Goal: Task Accomplishment & Management: Use online tool/utility

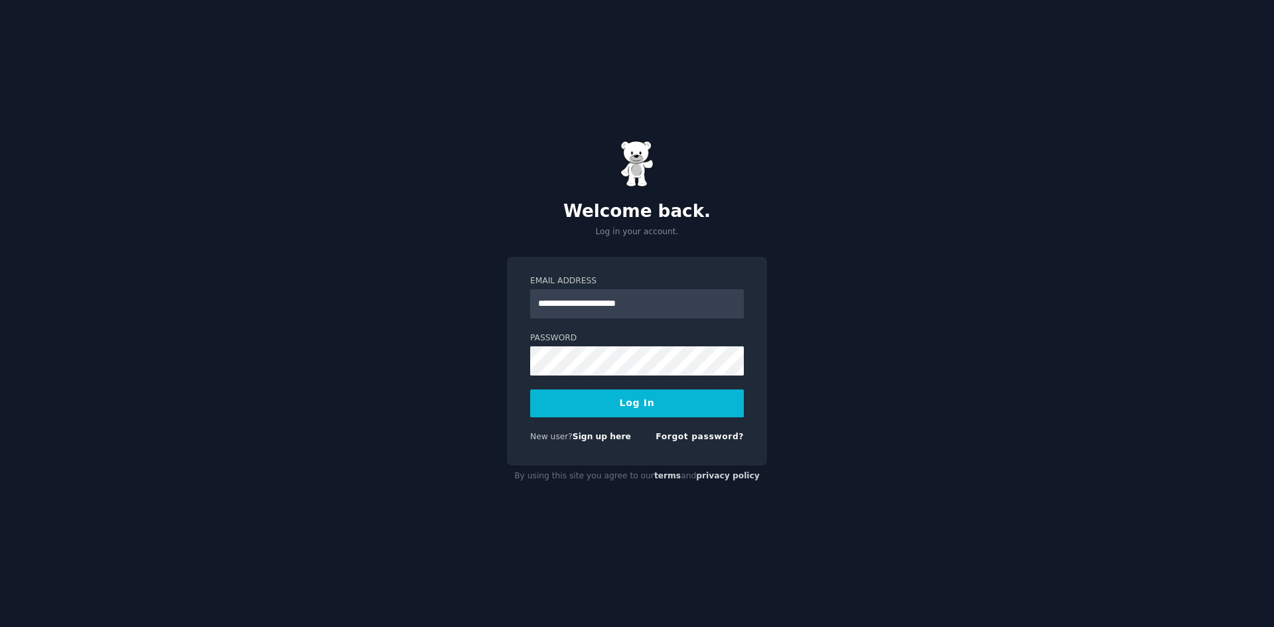
click at [530, 389] on button "Log In" at bounding box center [637, 403] width 214 height 28
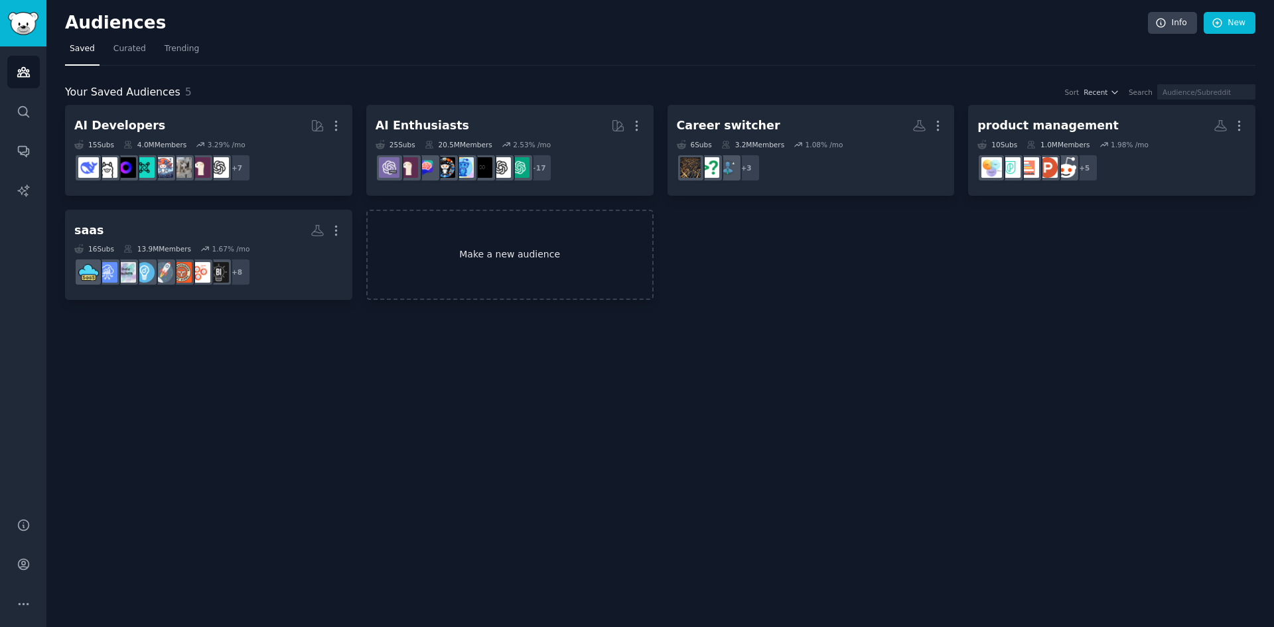
click at [451, 297] on link "Make a new audience" at bounding box center [509, 255] width 287 height 91
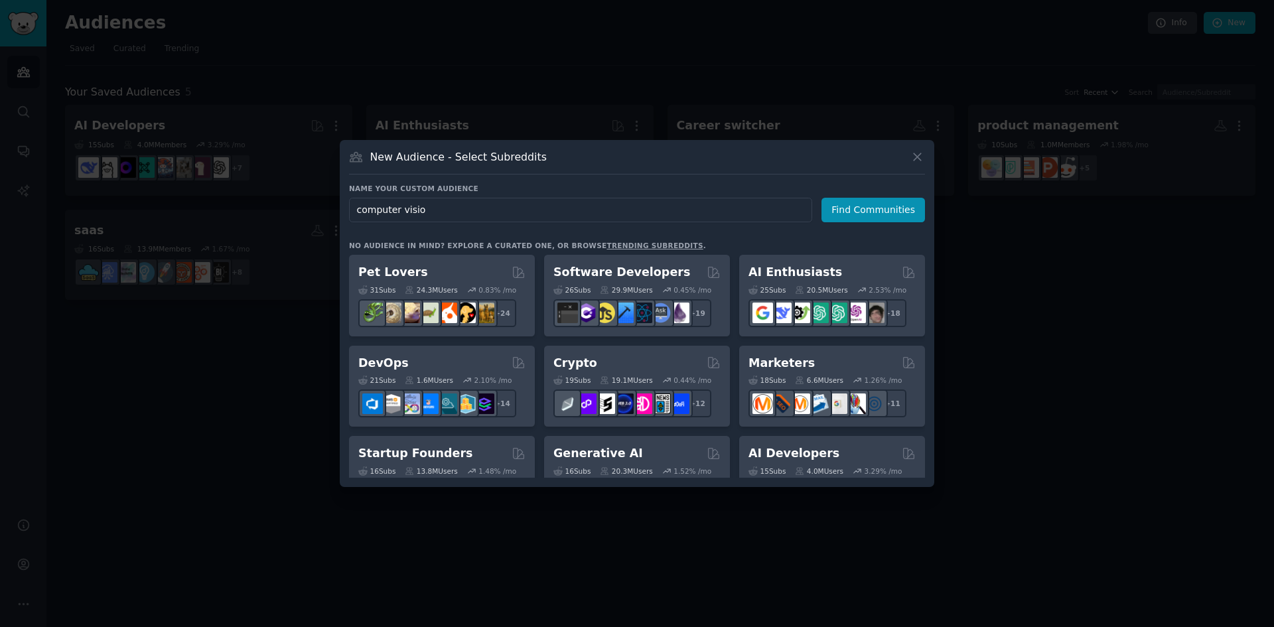
type input "computer vision"
click button "Find Communities" at bounding box center [873, 210] width 104 height 25
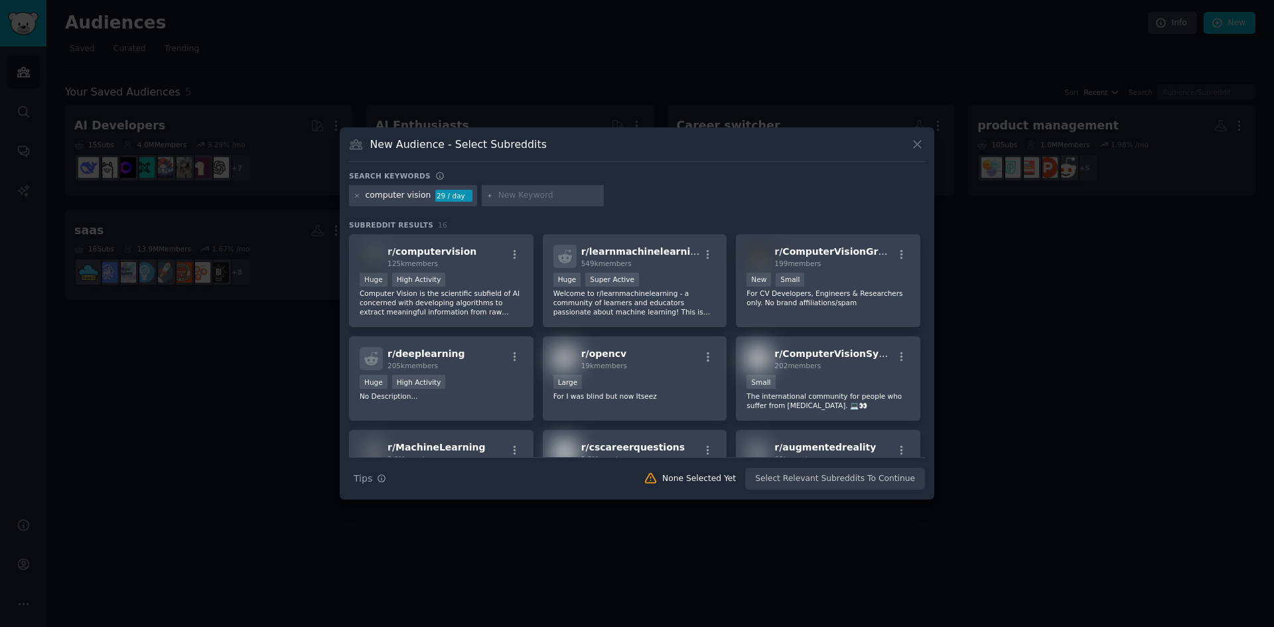
click at [474, 295] on p "Computer Vision is the scientific subfield of AI concerned with developing algo…" at bounding box center [441, 303] width 163 height 28
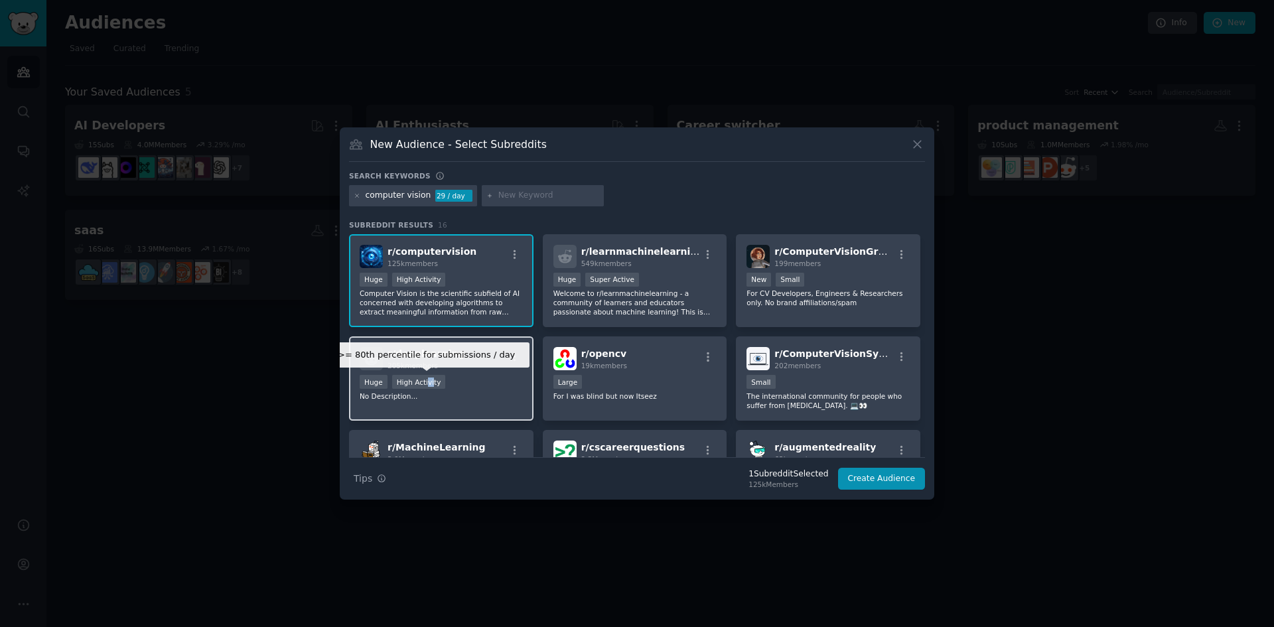
click at [429, 378] on div "High Activity" at bounding box center [419, 382] width 54 height 14
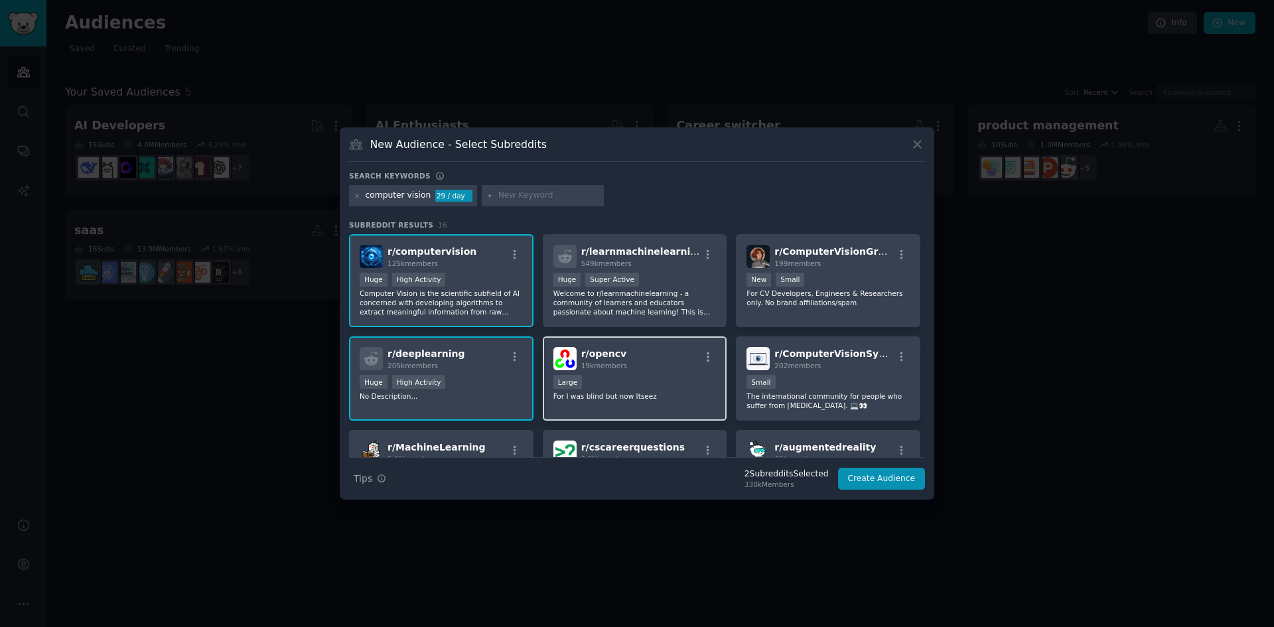
click at [667, 396] on p "For I was blind but now Itseez" at bounding box center [634, 395] width 163 height 9
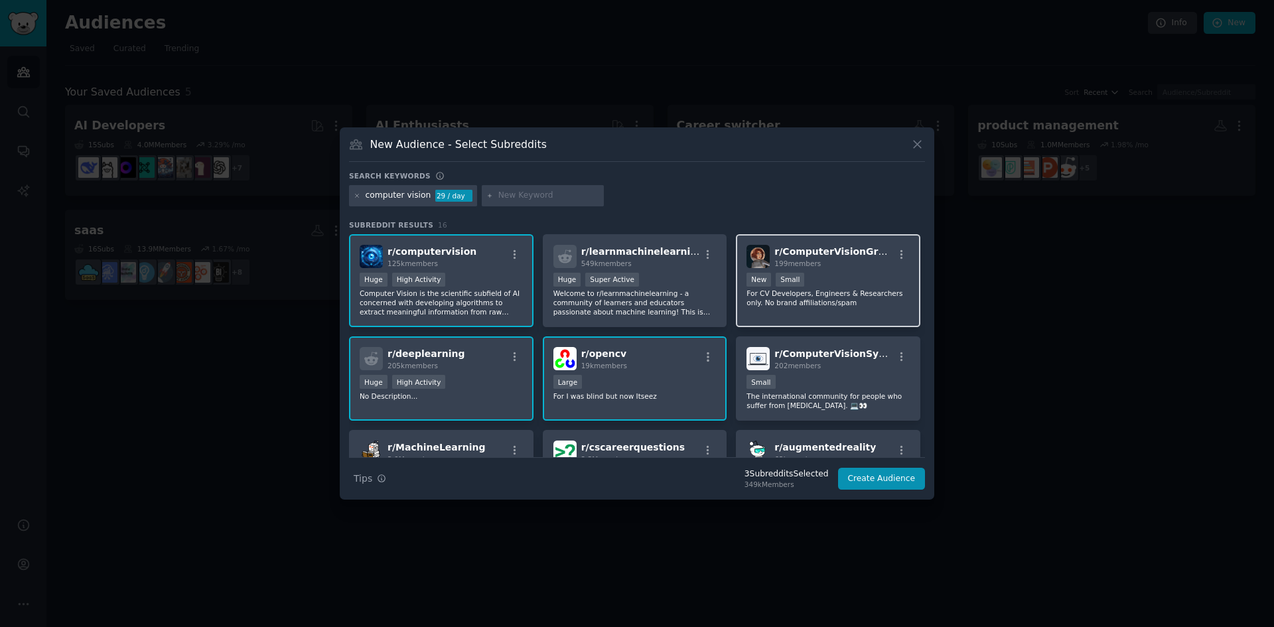
click at [848, 271] on div "r/ ComputerVisionGroup 199 members New Small For CV Developers, Engineers & Res…" at bounding box center [828, 281] width 184 height 94
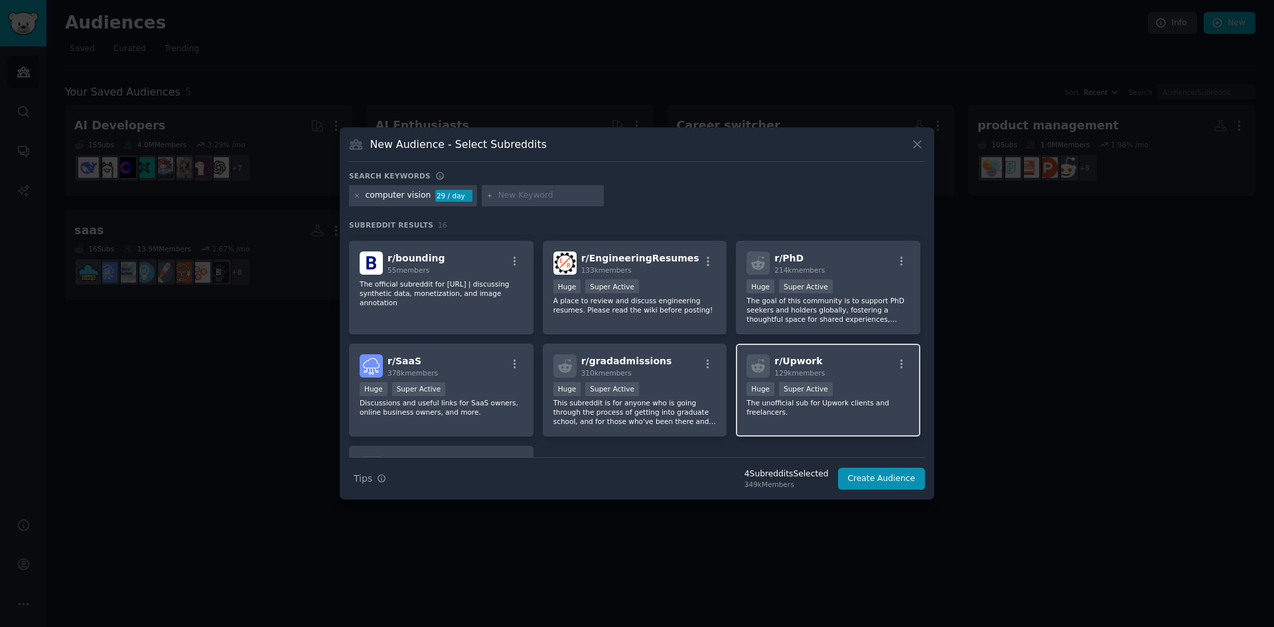
scroll to position [287, 0]
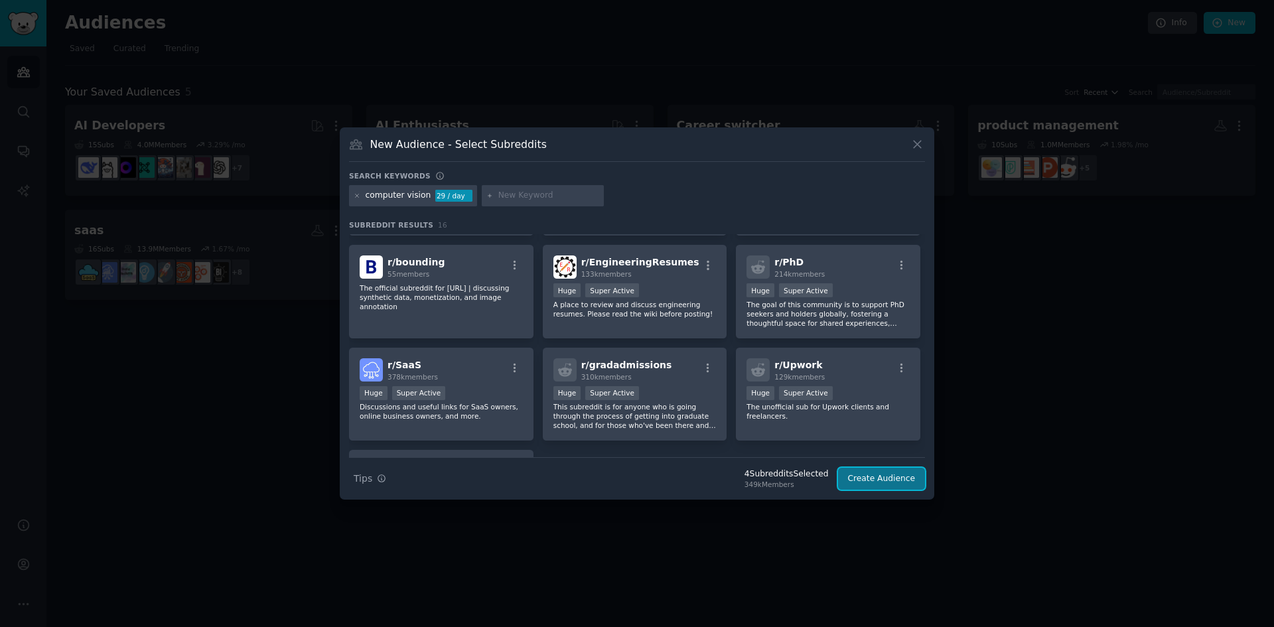
click at [874, 475] on button "Create Audience" at bounding box center [882, 479] width 88 height 23
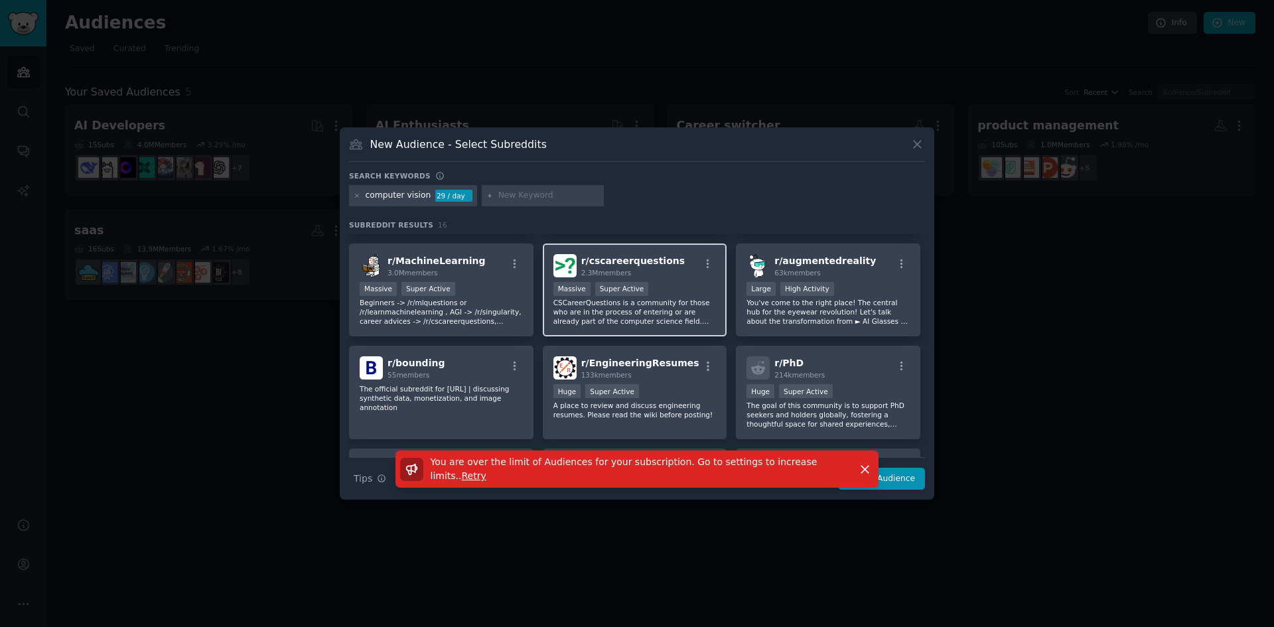
scroll to position [0, 0]
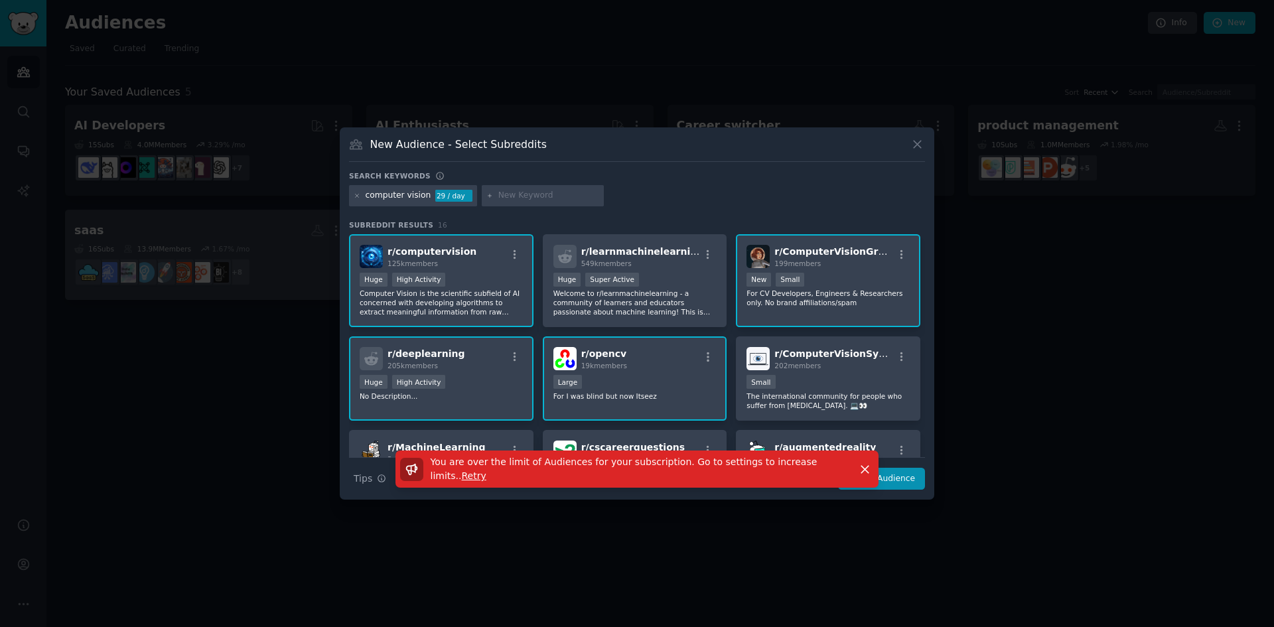
click at [176, 212] on div at bounding box center [637, 313] width 1274 height 627
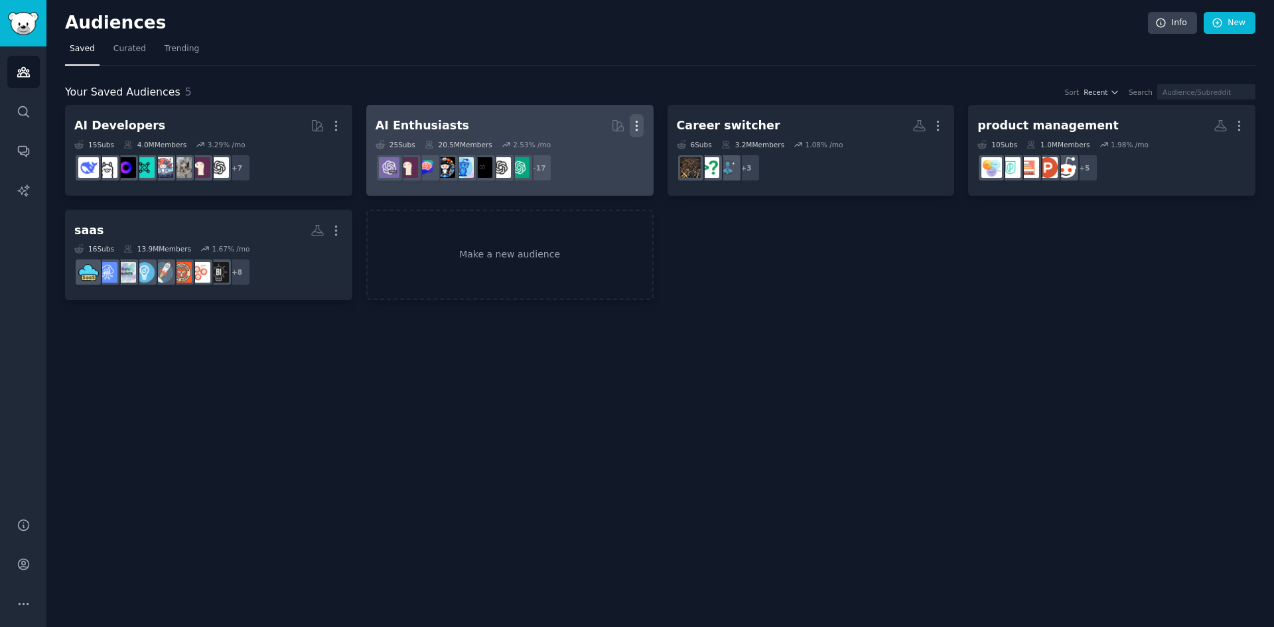
click at [639, 125] on icon "button" at bounding box center [637, 126] width 14 height 14
click at [606, 156] on p "Delete" at bounding box center [600, 154] width 31 height 14
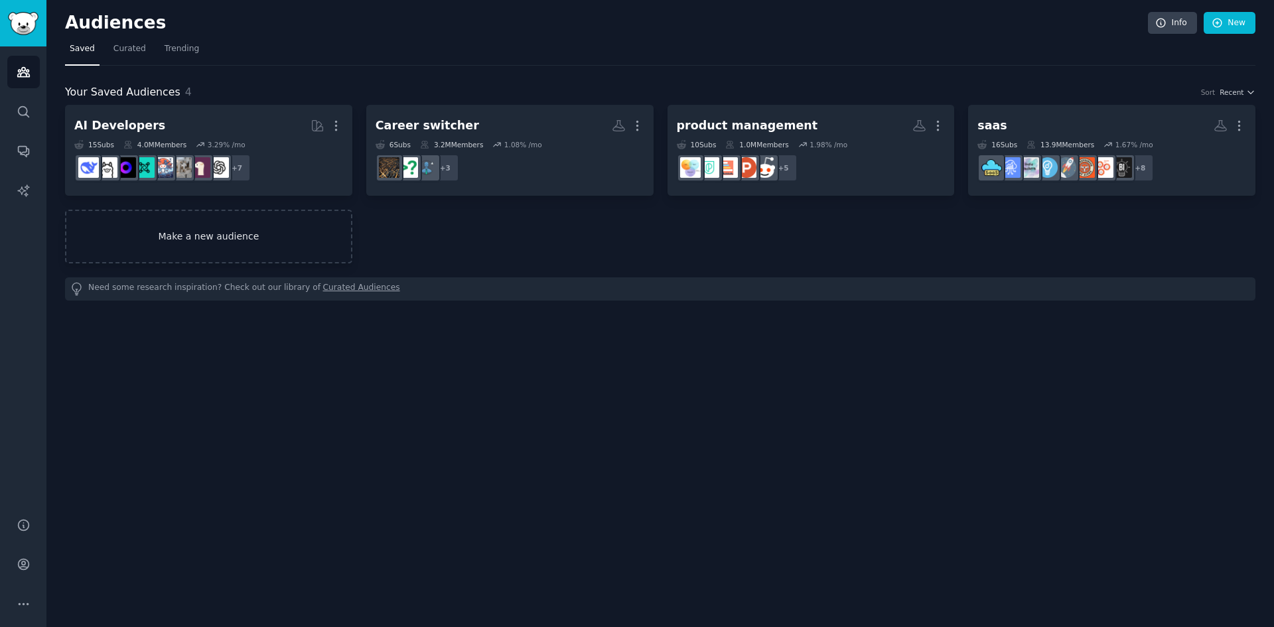
click at [198, 247] on link "Make a new audience" at bounding box center [208, 237] width 287 height 54
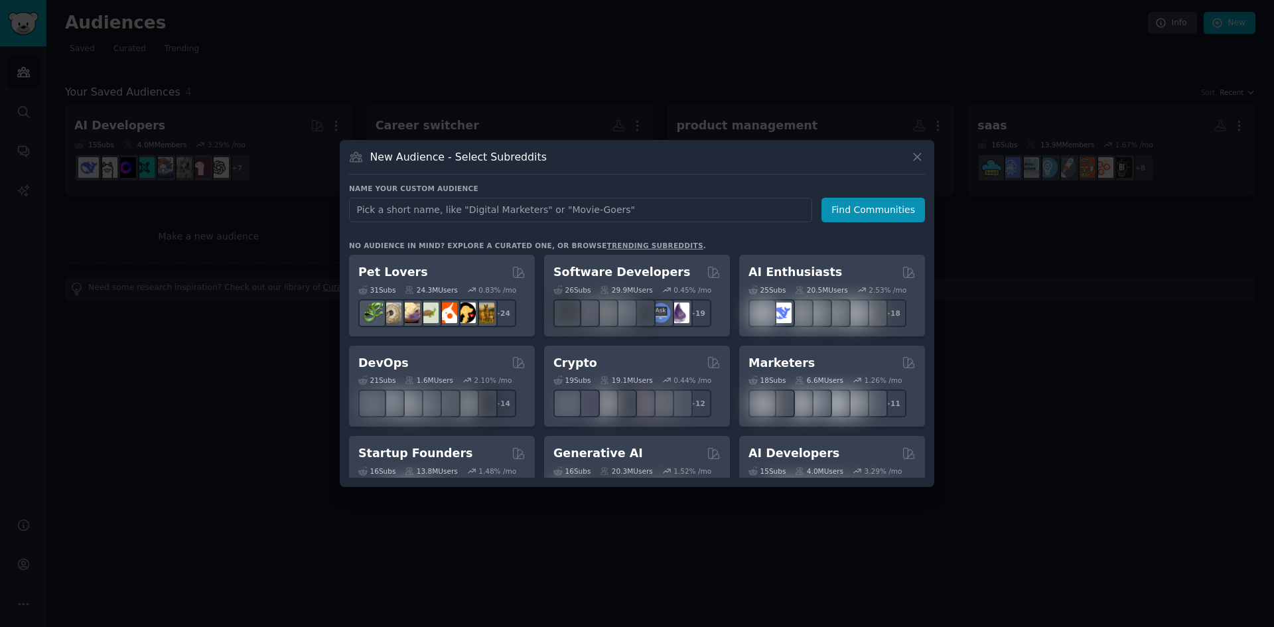
click at [469, 216] on input "text" at bounding box center [580, 210] width 463 height 25
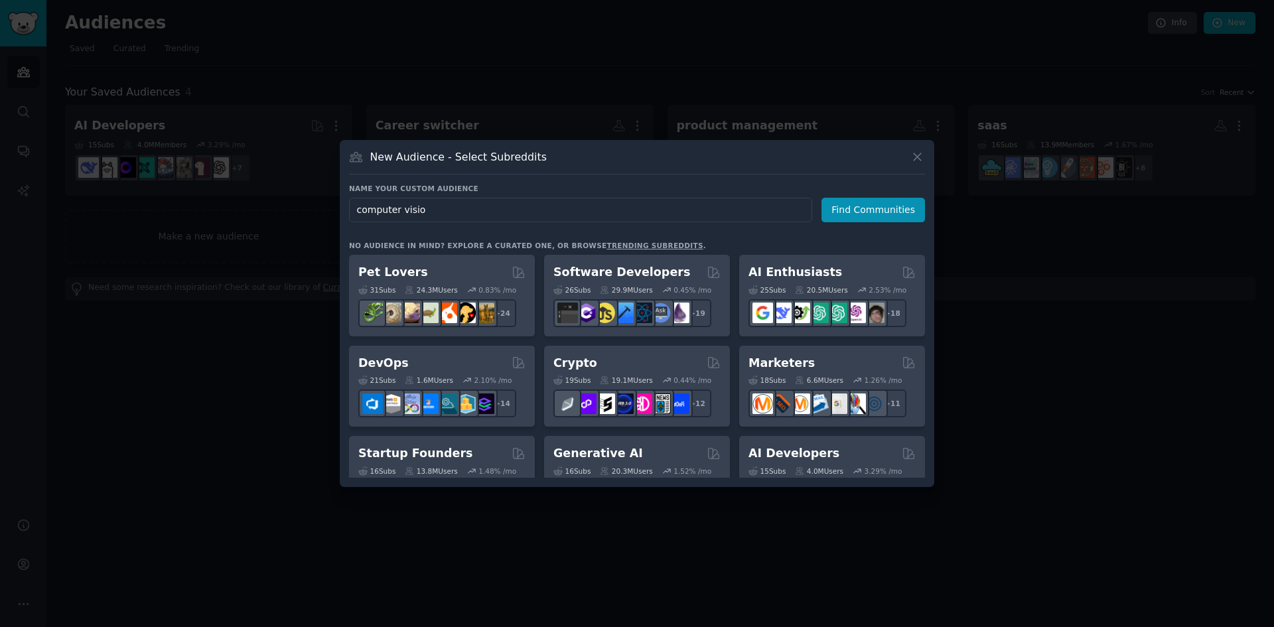
type input "computer vision"
click button "Find Communities" at bounding box center [873, 210] width 104 height 25
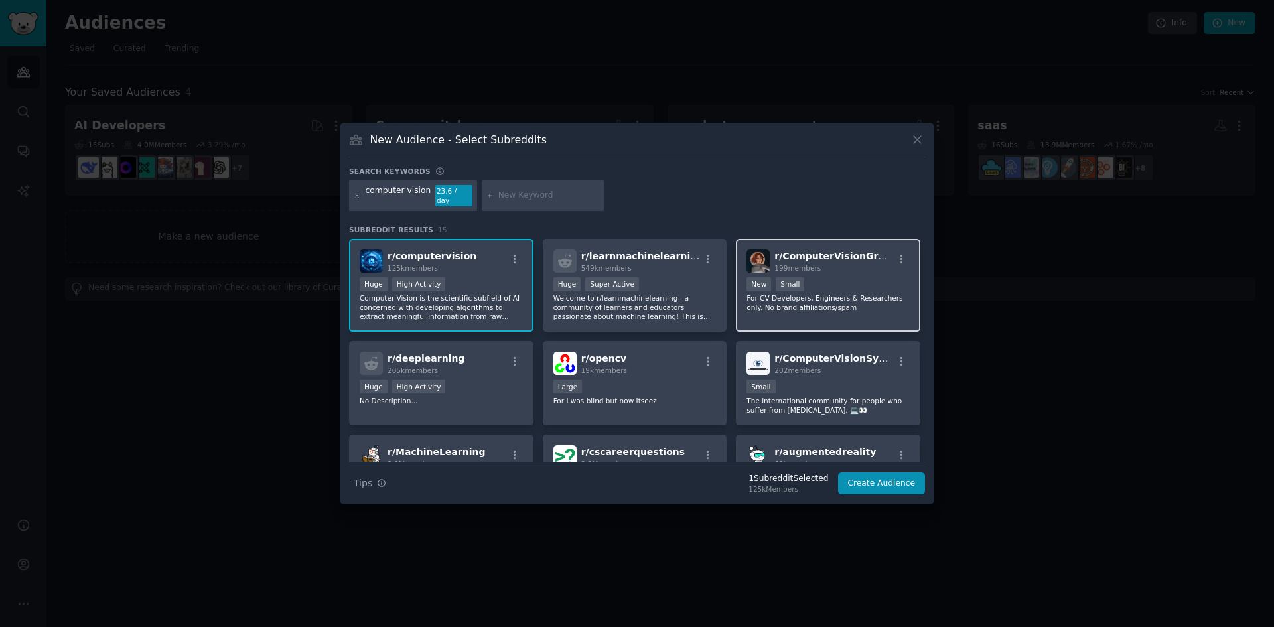
click at [847, 312] on div "r/ ComputerVisionGroup 199 members New Small For CV Developers, Engineers & Res…" at bounding box center [828, 286] width 184 height 94
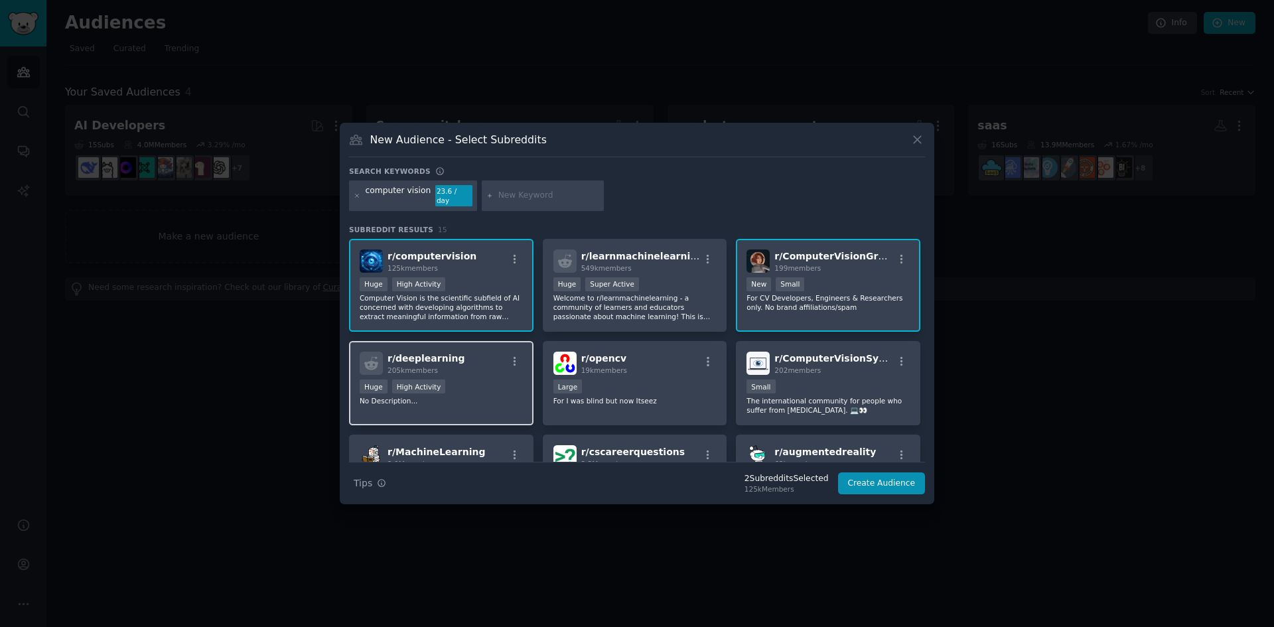
click at [482, 374] on div "r/ deeplearning 205k members Huge High Activity No Description..." at bounding box center [441, 383] width 184 height 84
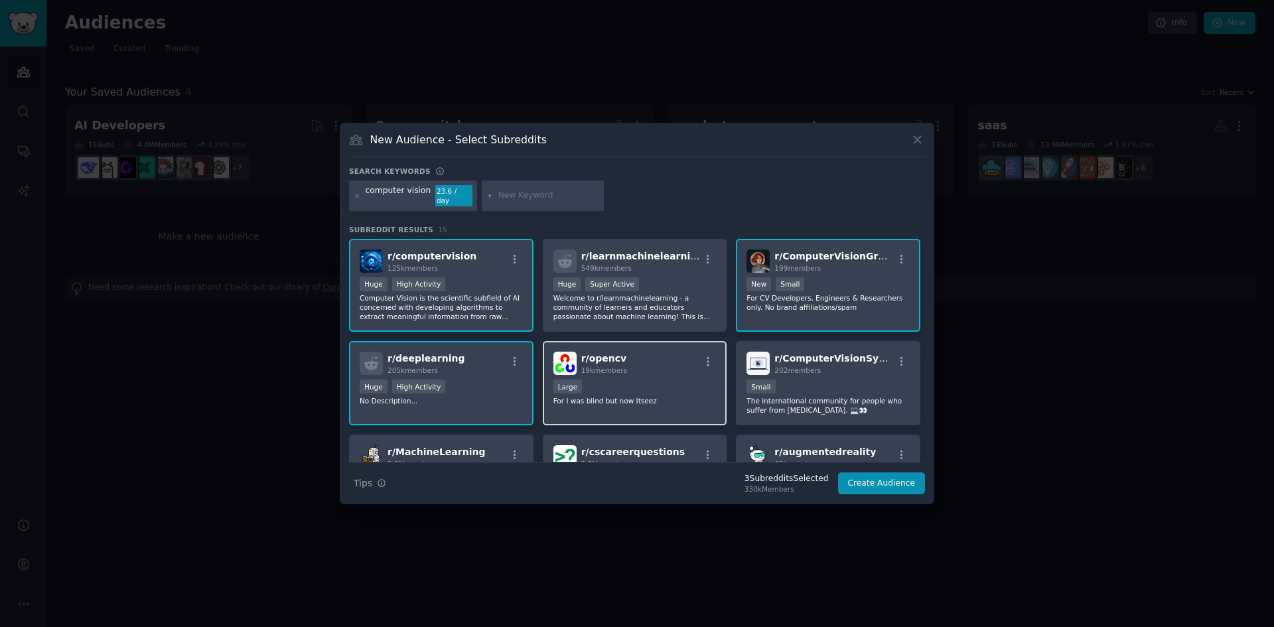
click at [661, 396] on p "For I was blind but now Itseez" at bounding box center [634, 400] width 163 height 9
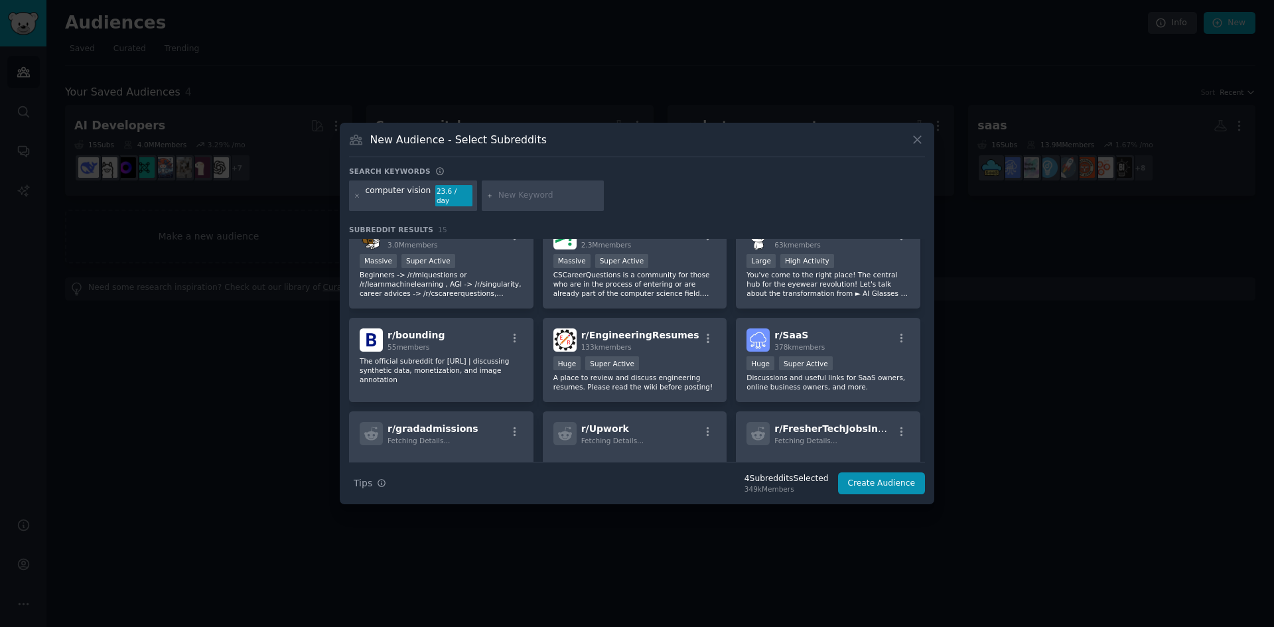
scroll to position [292, 0]
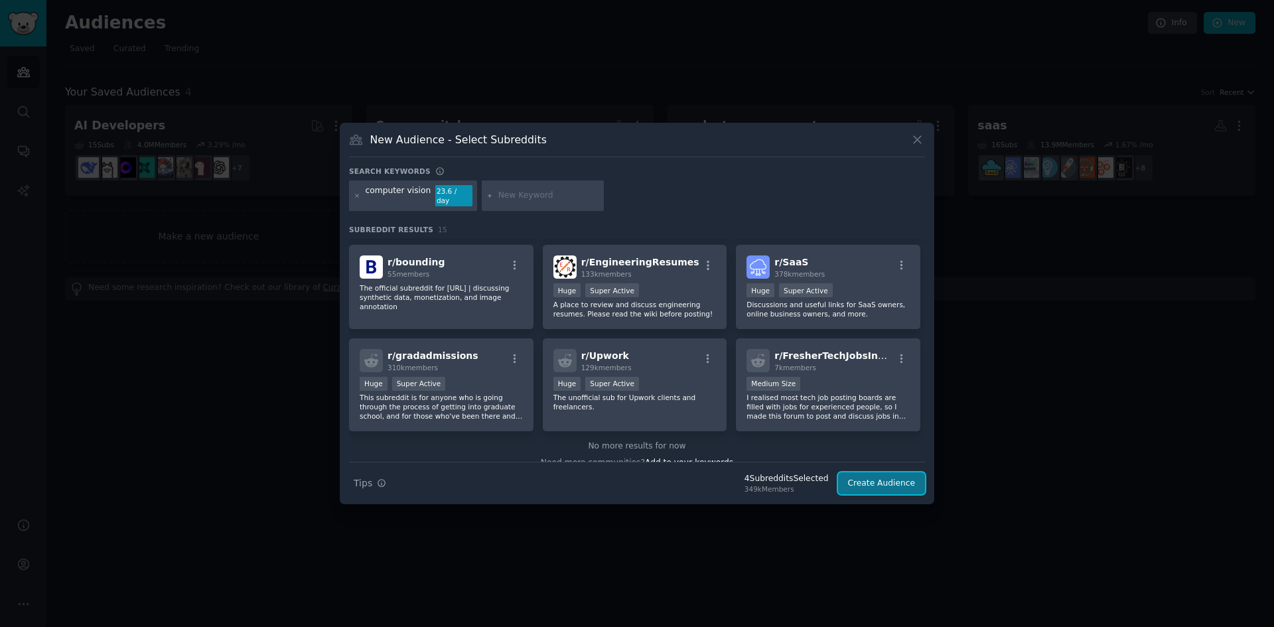
click at [886, 480] on button "Create Audience" at bounding box center [882, 483] width 88 height 23
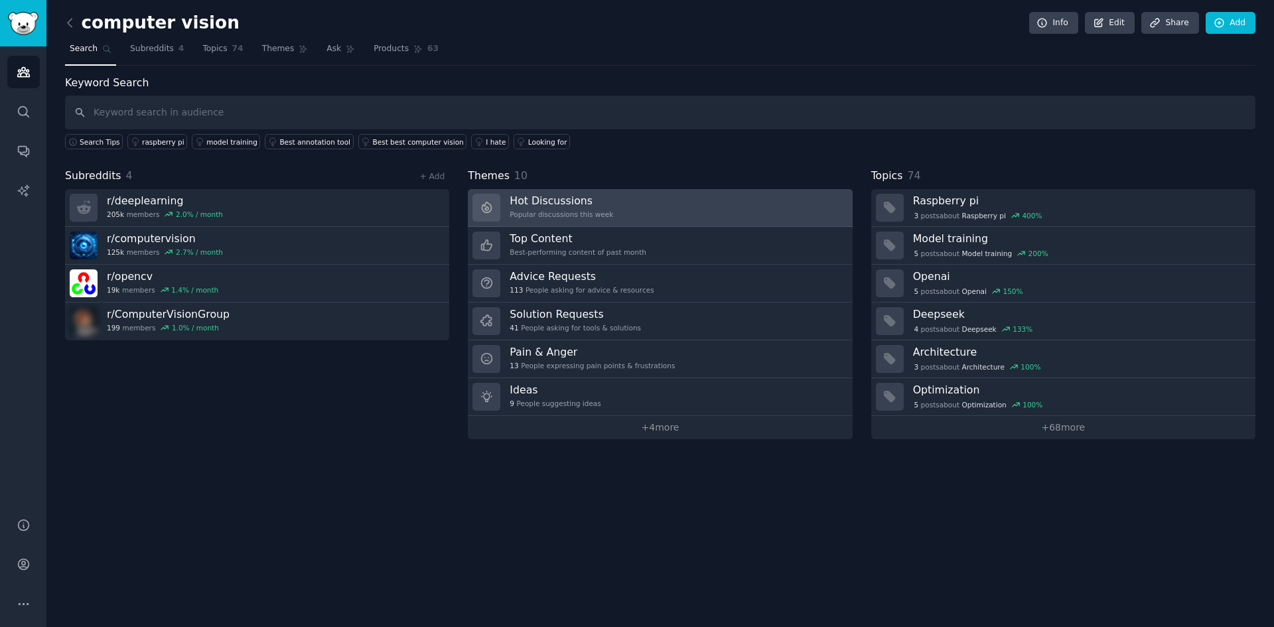
click at [611, 214] on link "Hot Discussions Popular discussions this week" at bounding box center [660, 208] width 384 height 38
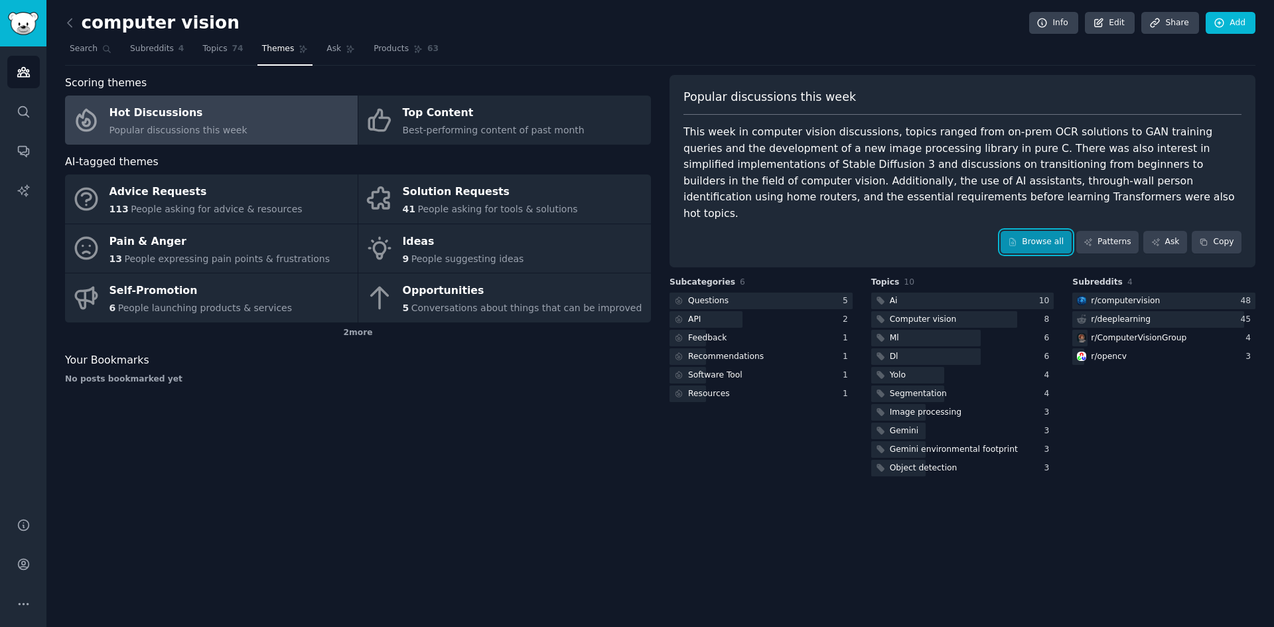
click at [1042, 232] on link "Browse all" at bounding box center [1036, 242] width 71 height 23
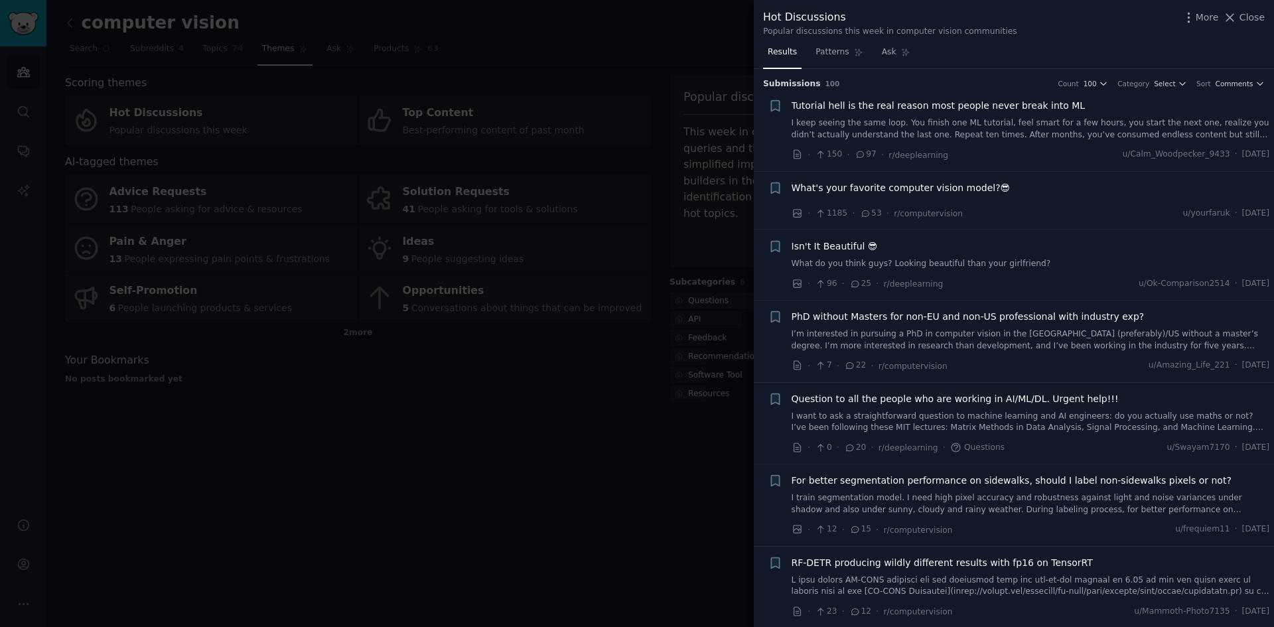
click at [963, 127] on link "I keep seeing the same loop. You finish one ML tutorial, feel smart for a few h…" at bounding box center [1031, 128] width 478 height 23
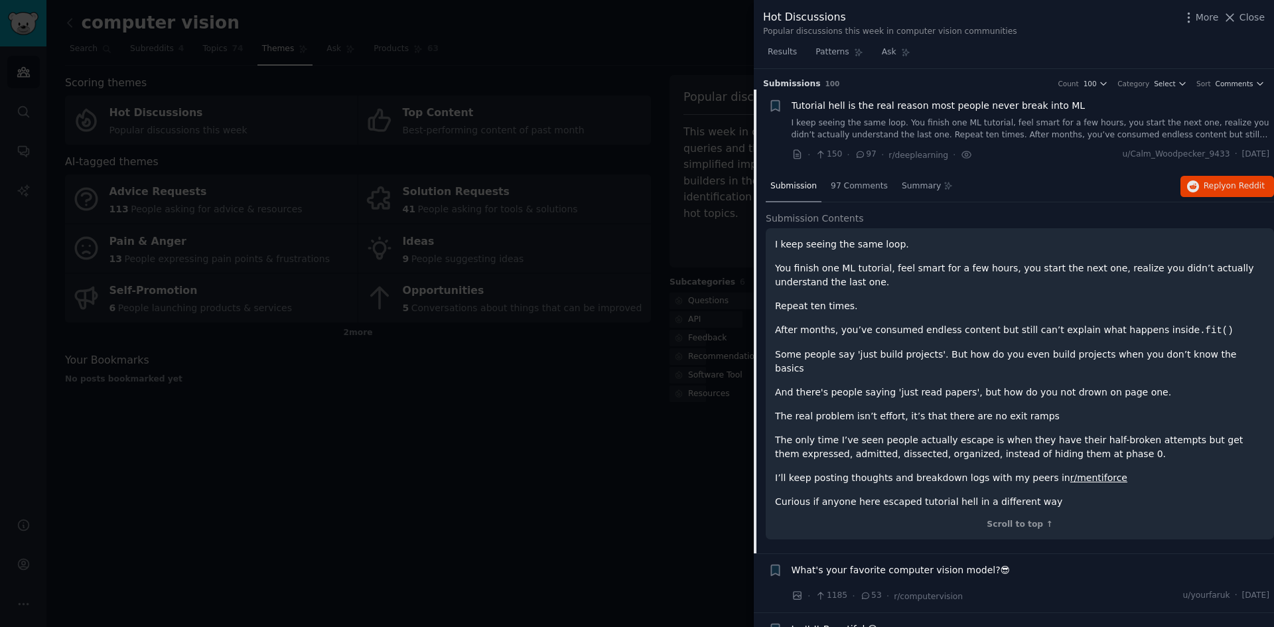
scroll to position [21, 0]
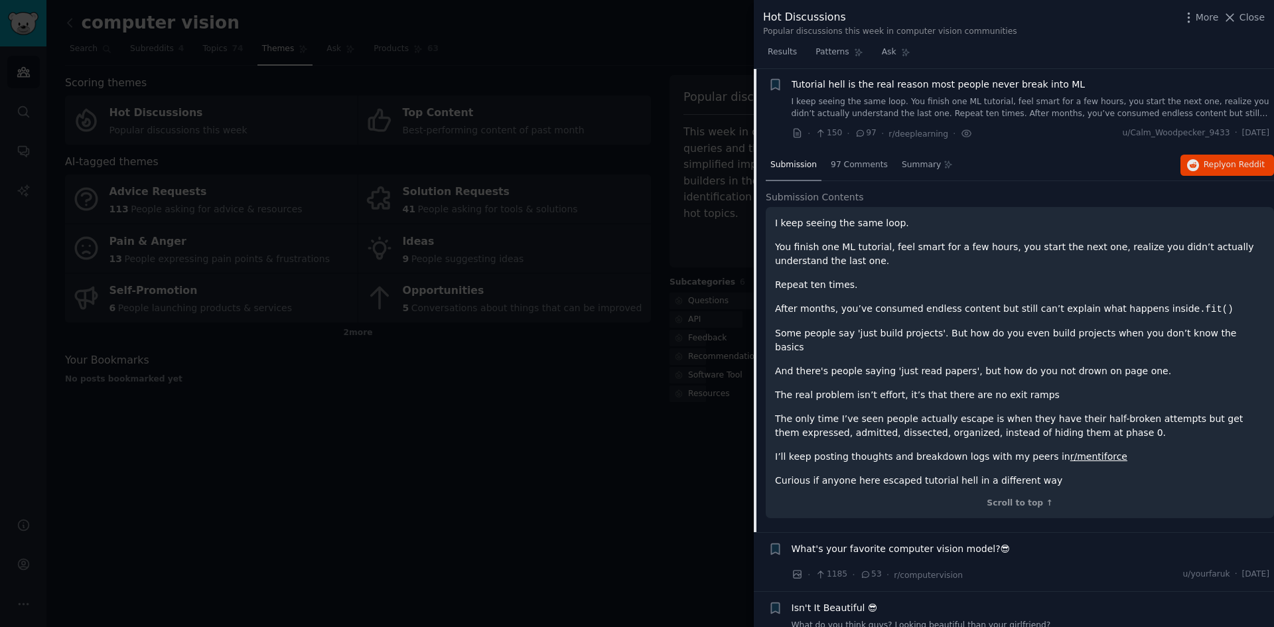
click at [979, 318] on div "I keep seeing the same loop. You finish one ML tutorial, feel smart for a few h…" at bounding box center [1020, 351] width 490 height 271
click at [839, 160] on span "97 Comments" at bounding box center [859, 165] width 57 height 12
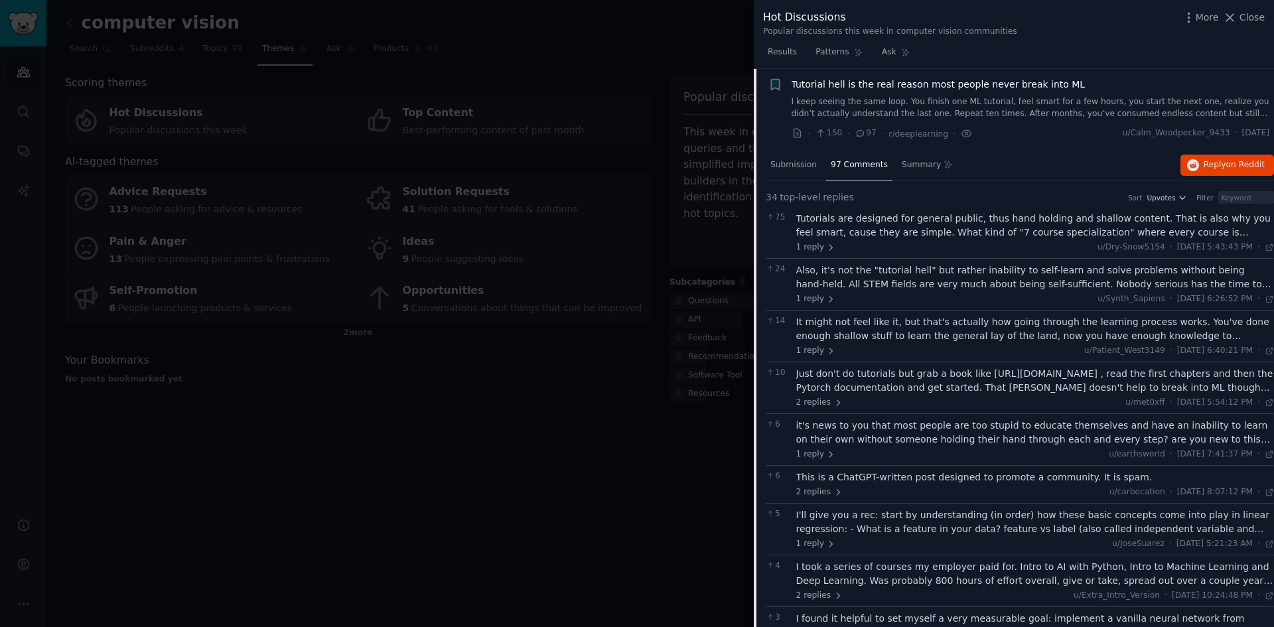
click at [969, 229] on div "Tutorials are designed for general public, thus hand holding and shallow conten…" at bounding box center [1035, 226] width 478 height 28
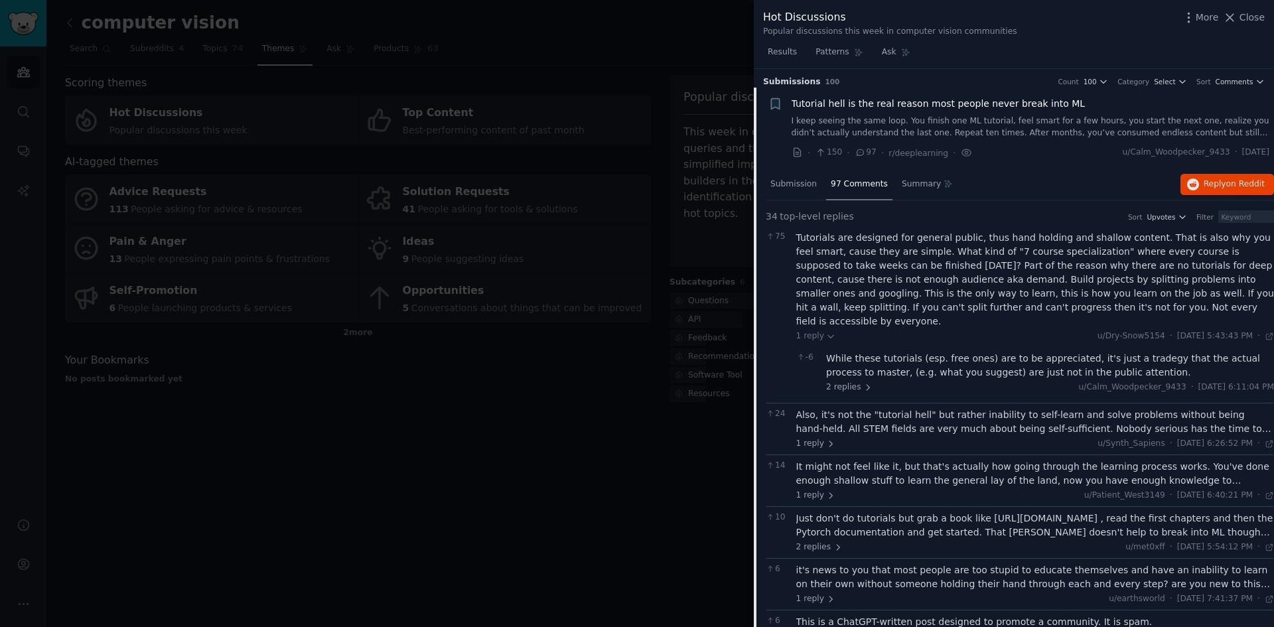
scroll to position [0, 0]
click at [933, 127] on link "I keep seeing the same loop. You finish one ML tutorial, feel smart for a few h…" at bounding box center [1031, 128] width 478 height 23
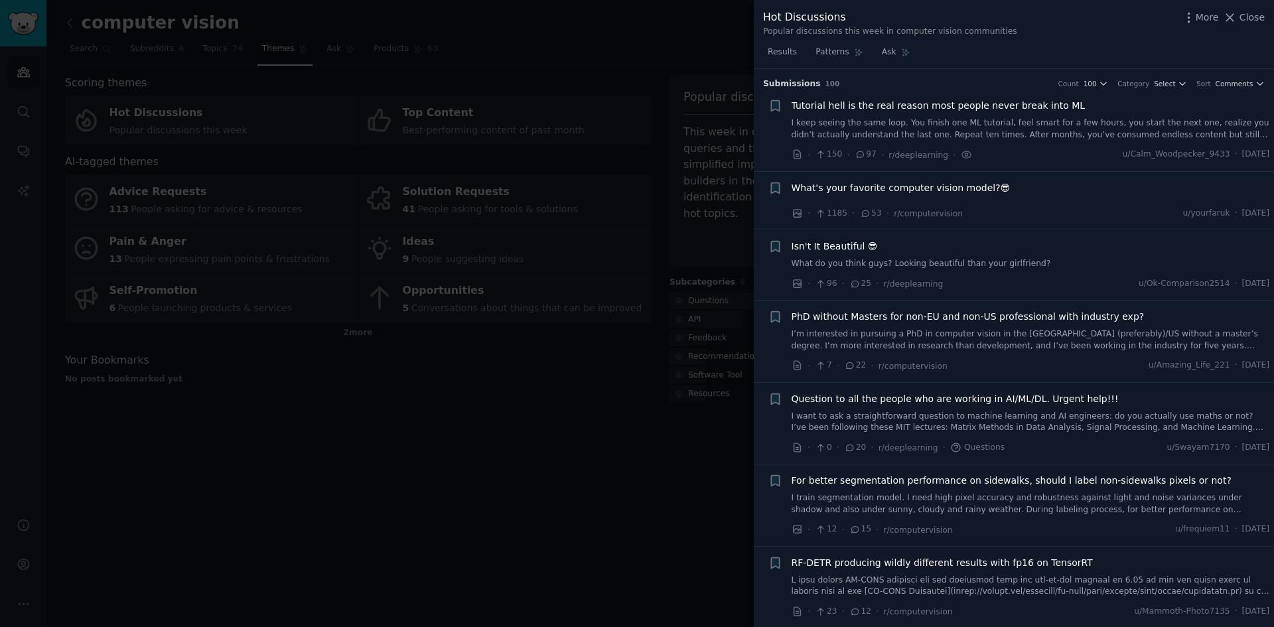
scroll to position [21, 0]
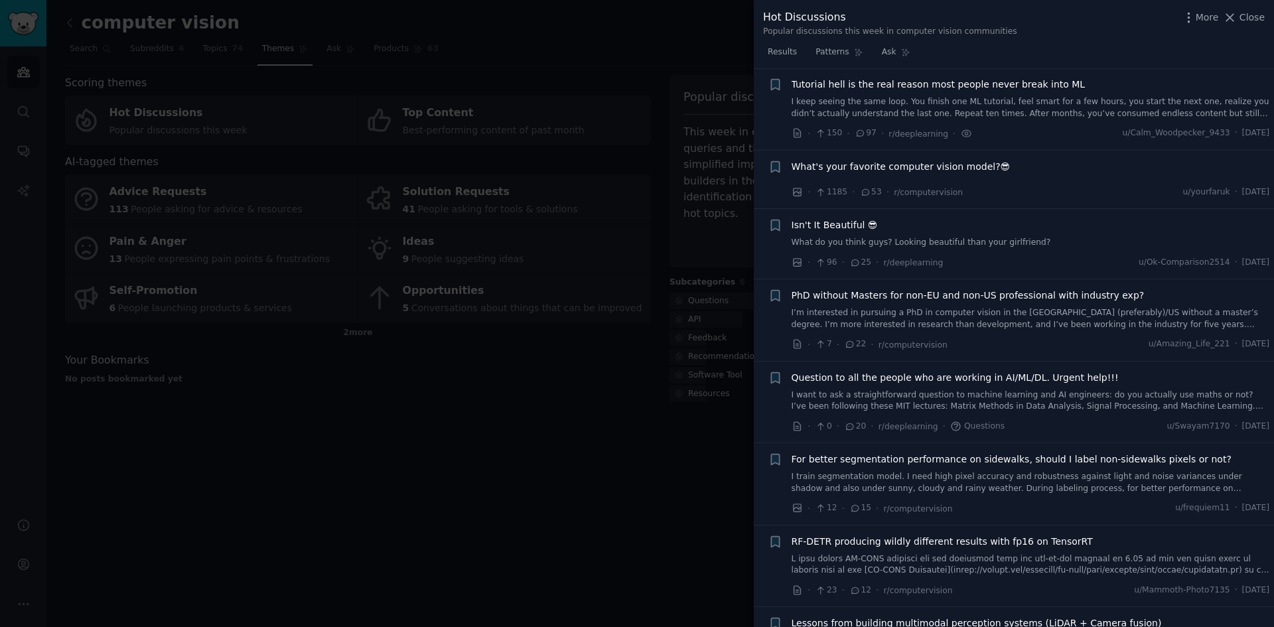
click at [963, 167] on span "What's your favorite computer vision model?😎" at bounding box center [901, 167] width 219 height 14
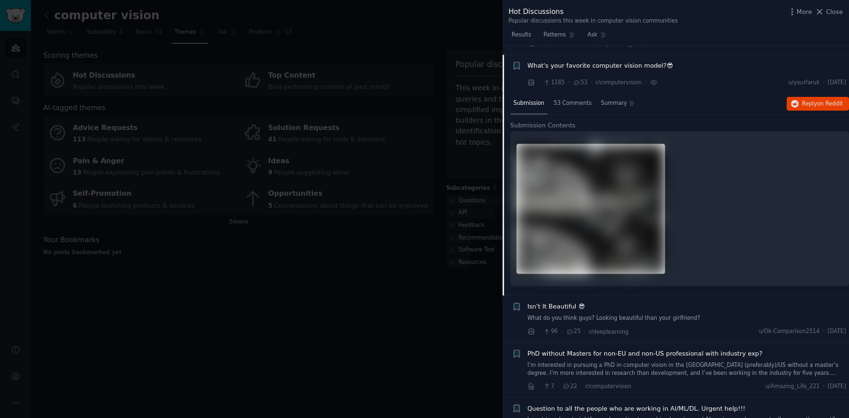
scroll to position [103, 0]
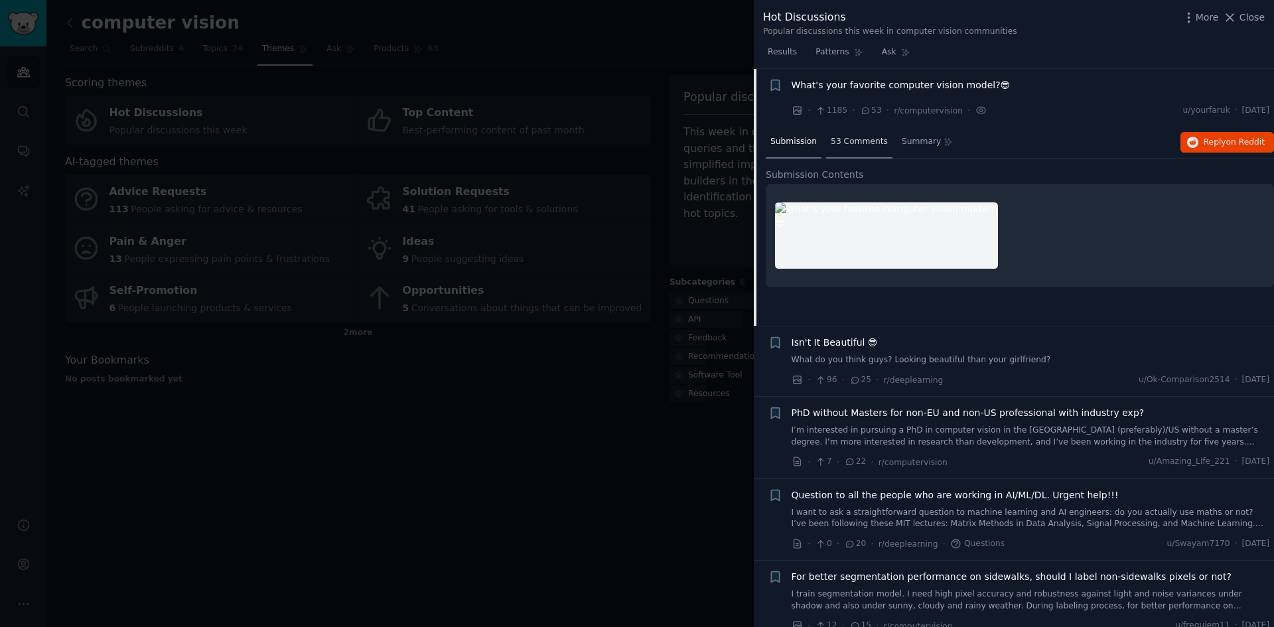
click at [838, 156] on div "53 Comments" at bounding box center [859, 143] width 66 height 32
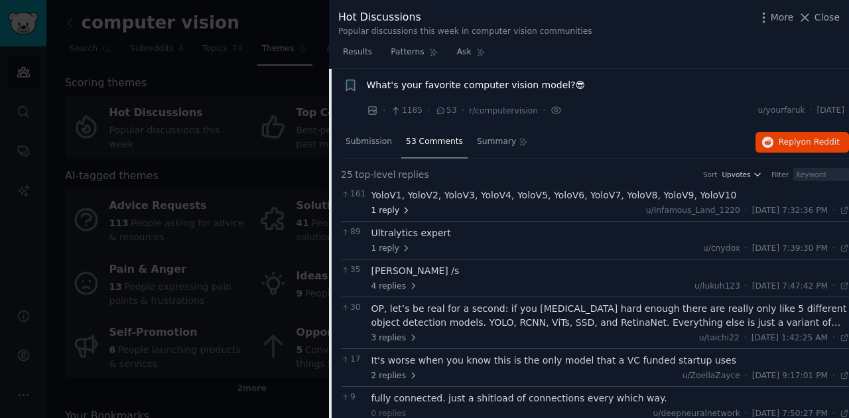
click at [401, 210] on icon at bounding box center [405, 210] width 9 height 9
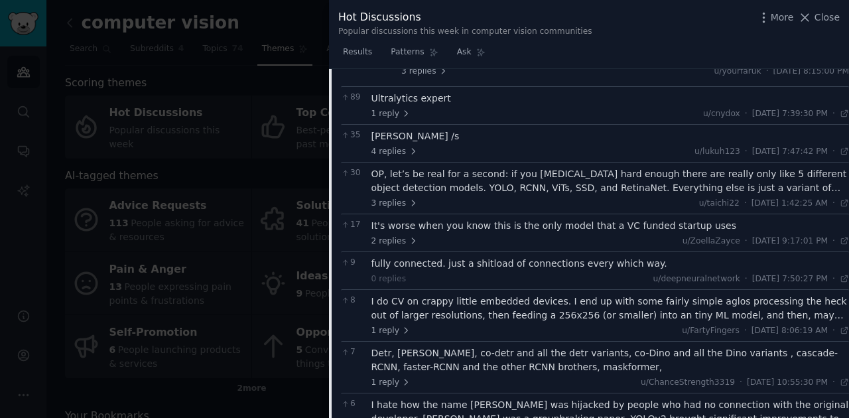
scroll to position [280, 0]
click at [409, 237] on icon at bounding box center [413, 240] width 9 height 9
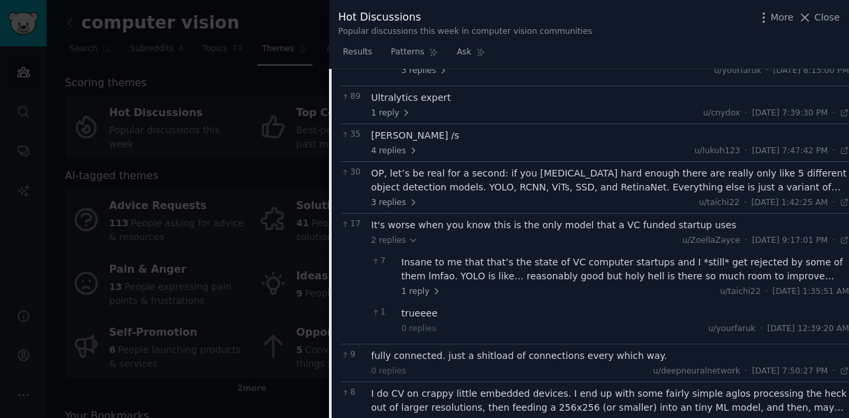
click at [431, 225] on div "It's worse when you know this is the only model that a VC funded startup uses" at bounding box center [611, 225] width 478 height 14
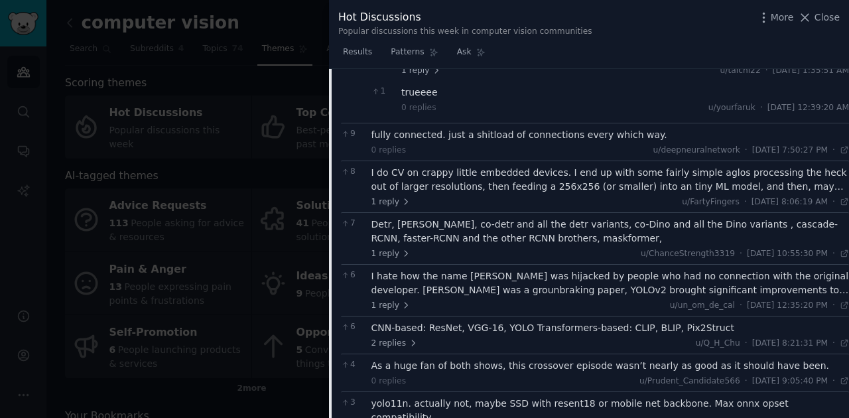
scroll to position [103, 0]
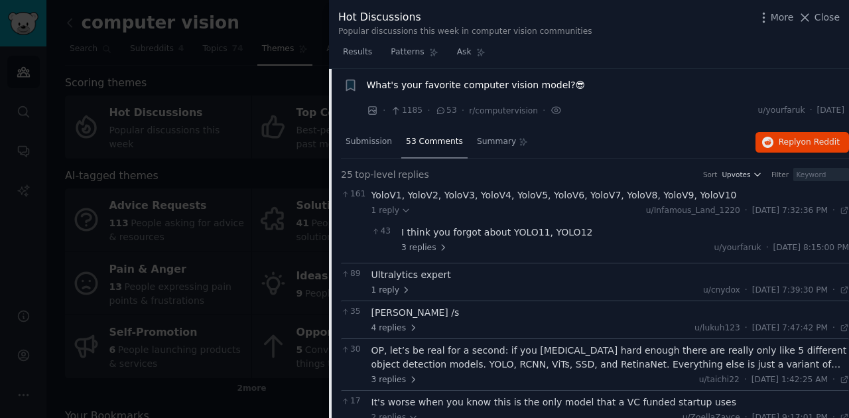
click at [471, 92] on div "What's your favorite computer vision model?😎" at bounding box center [606, 87] width 478 height 19
click at [471, 88] on span "What's your favorite computer vision model?😎" at bounding box center [476, 85] width 219 height 14
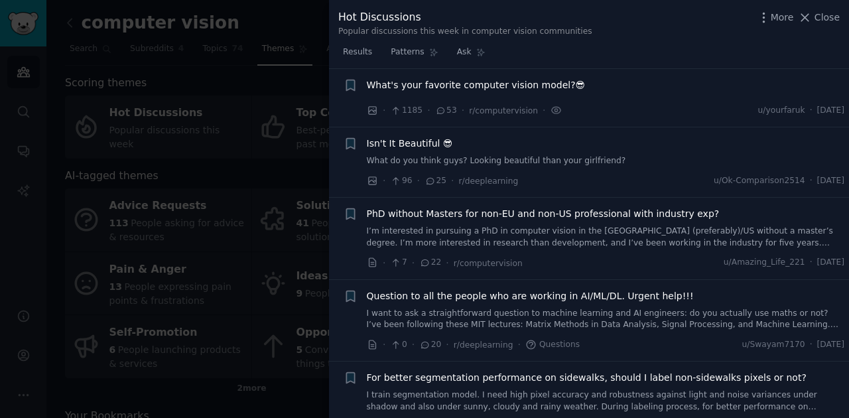
scroll to position [102, 0]
click at [413, 147] on span "Isn't It Beautiful 😎" at bounding box center [410, 144] width 86 height 14
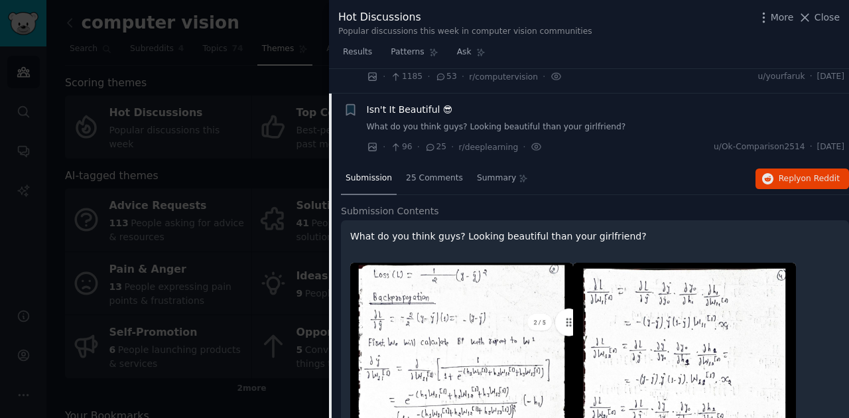
scroll to position [117, 0]
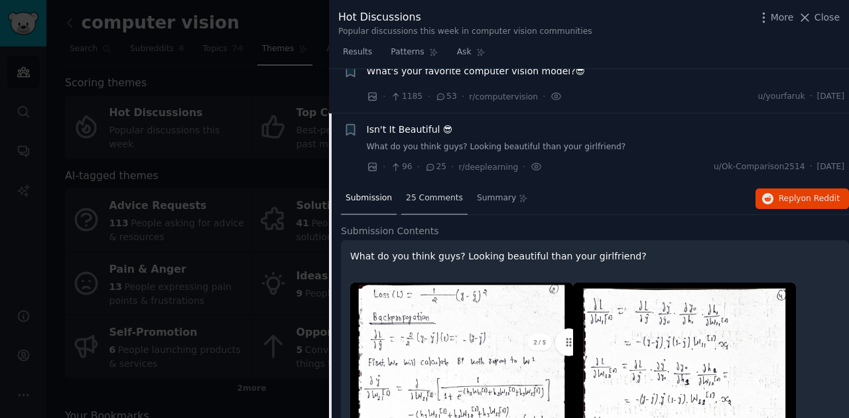
click at [421, 190] on div "25 Comments" at bounding box center [434, 199] width 66 height 32
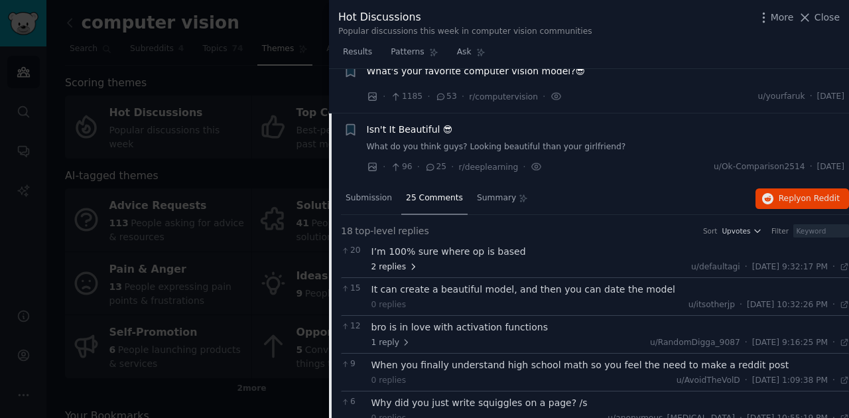
click at [399, 269] on span "2 replies" at bounding box center [395, 267] width 46 height 12
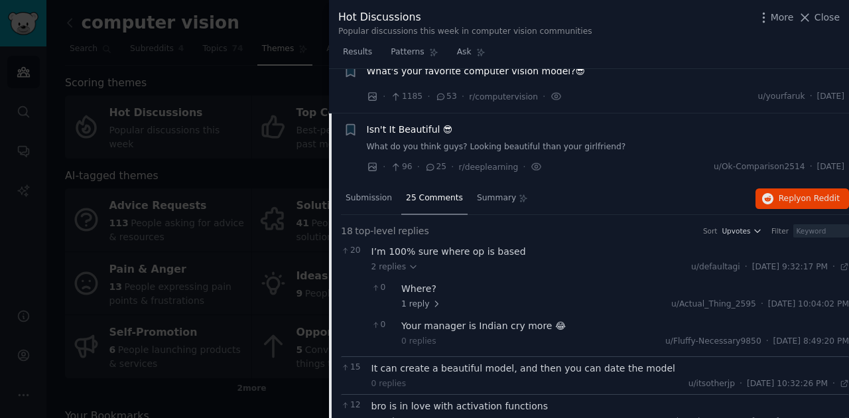
click at [420, 126] on span "Isn't It Beautiful 😎" at bounding box center [410, 130] width 86 height 14
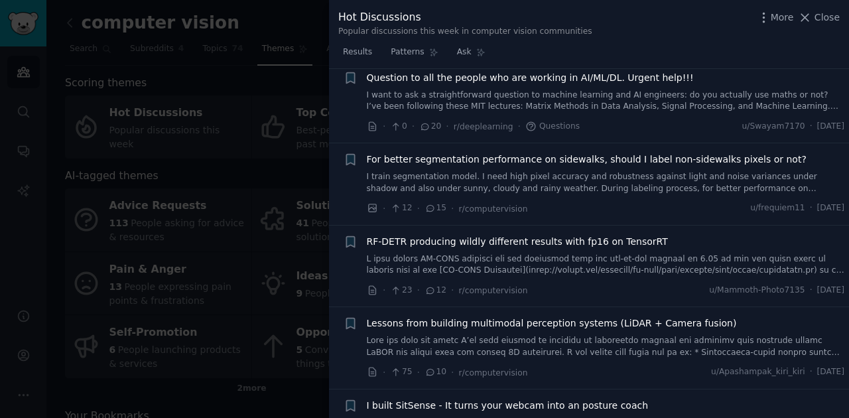
scroll to position [338, 0]
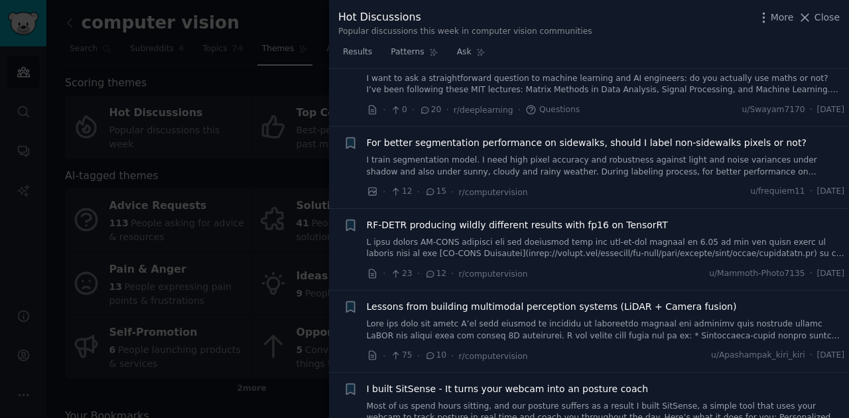
click at [801, 241] on link at bounding box center [606, 248] width 478 height 23
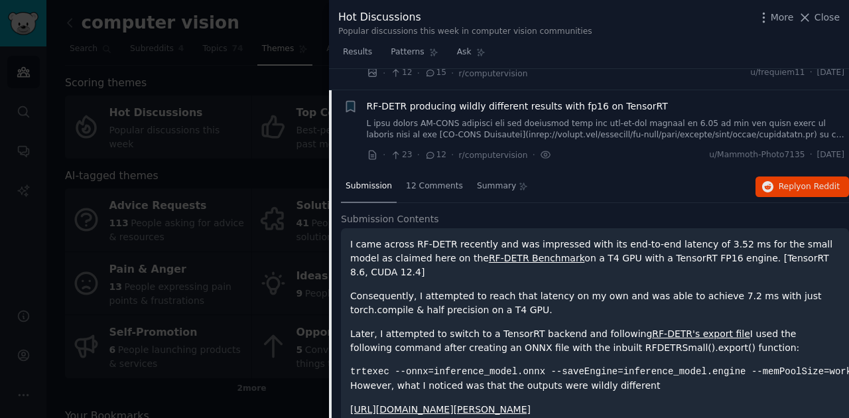
scroll to position [476, 0]
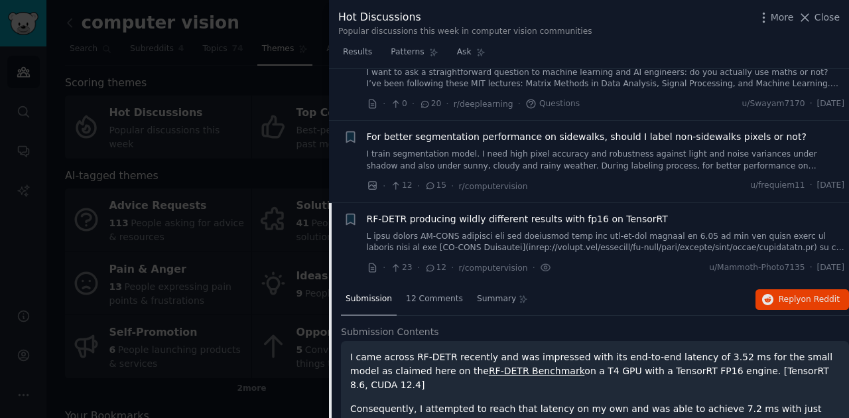
click at [516, 218] on span "RF-DETR producing wildly different results with fp16 on TensorRT" at bounding box center [517, 219] width 301 height 14
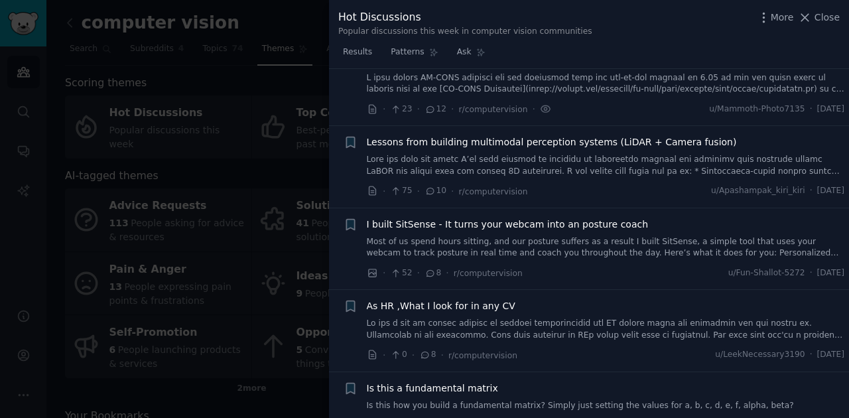
scroll to position [555, 0]
